Goal: Task Accomplishment & Management: Manage account settings

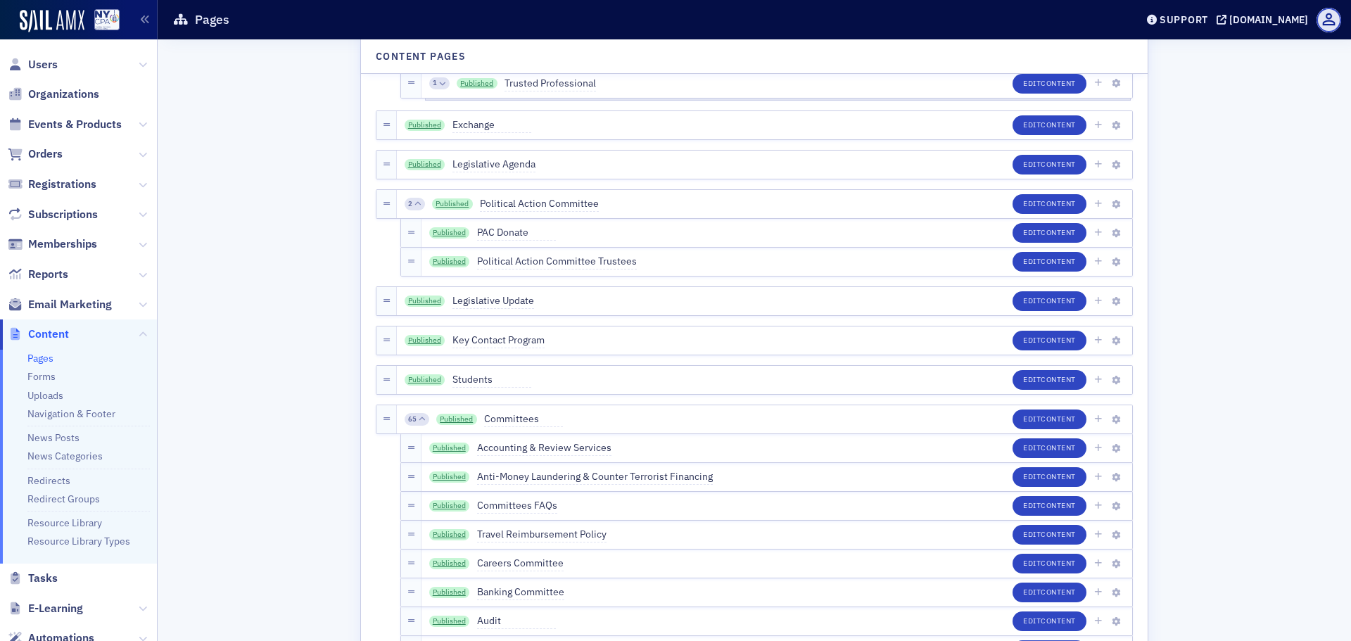
scroll to position [2252, 0]
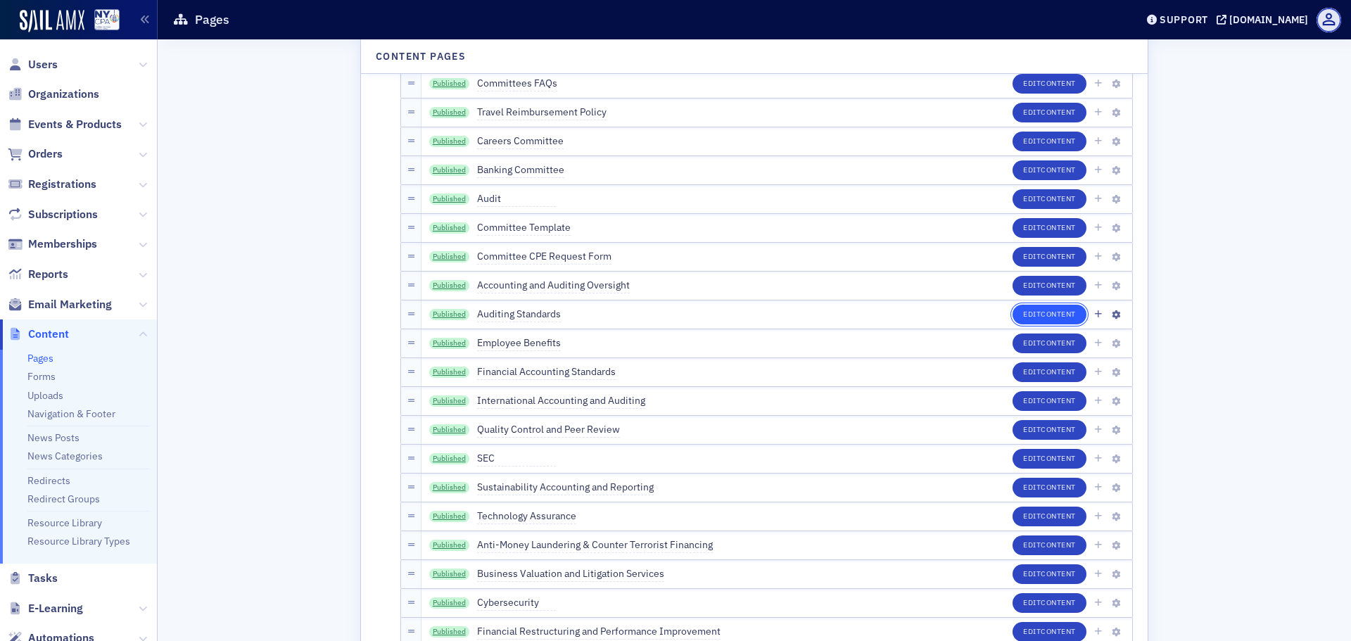
click at [1013, 318] on button "Edit Content" at bounding box center [1050, 315] width 74 height 20
click at [441, 317] on link "Published" at bounding box center [449, 314] width 41 height 11
click at [448, 343] on link "Published" at bounding box center [449, 343] width 41 height 11
click at [1017, 353] on button "Edit Content" at bounding box center [1050, 344] width 74 height 20
click at [449, 372] on link "Published" at bounding box center [449, 372] width 41 height 11
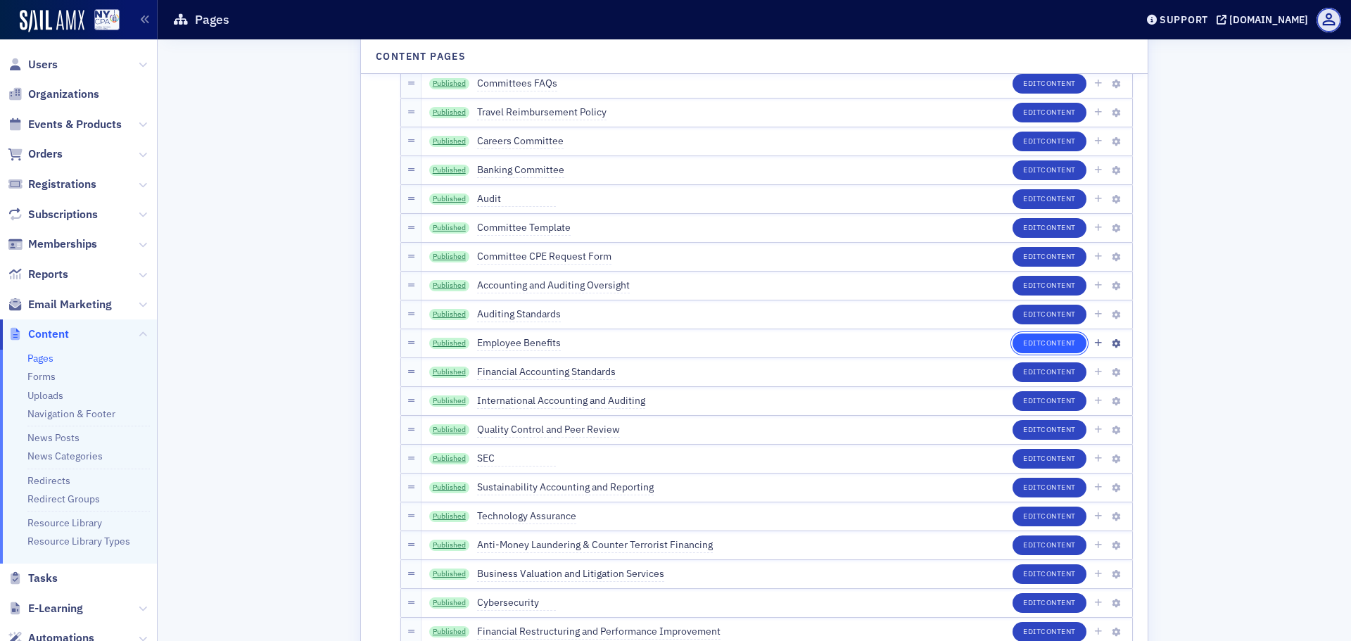
click at [1046, 338] on span "Content" at bounding box center [1058, 343] width 35 height 10
click at [1013, 371] on button "Edit Content" at bounding box center [1050, 372] width 74 height 20
click at [444, 406] on link "Published" at bounding box center [449, 400] width 41 height 11
click at [1024, 405] on button "Edit Content" at bounding box center [1050, 401] width 74 height 20
